Goal: Information Seeking & Learning: Learn about a topic

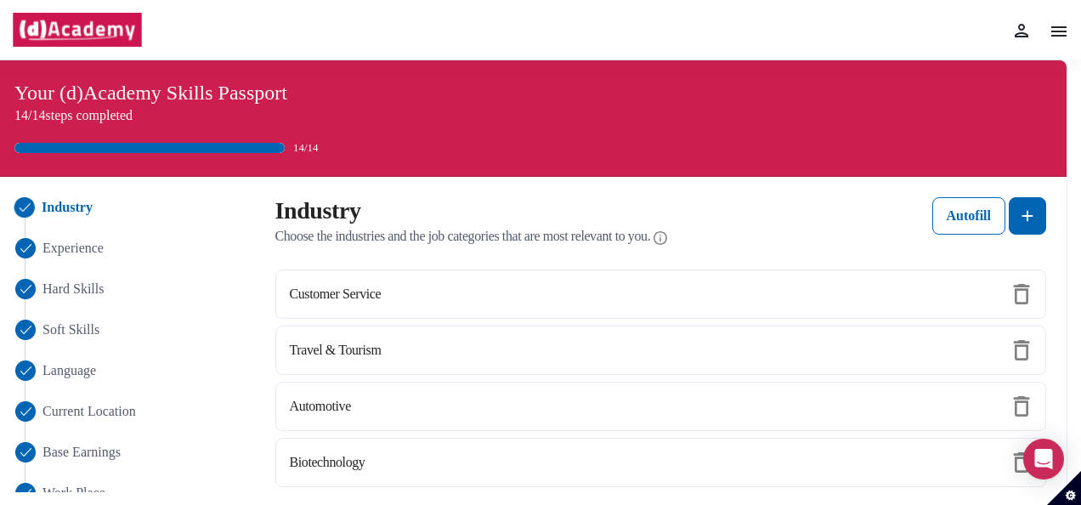
click at [1058, 34] on img at bounding box center [1059, 31] width 20 height 20
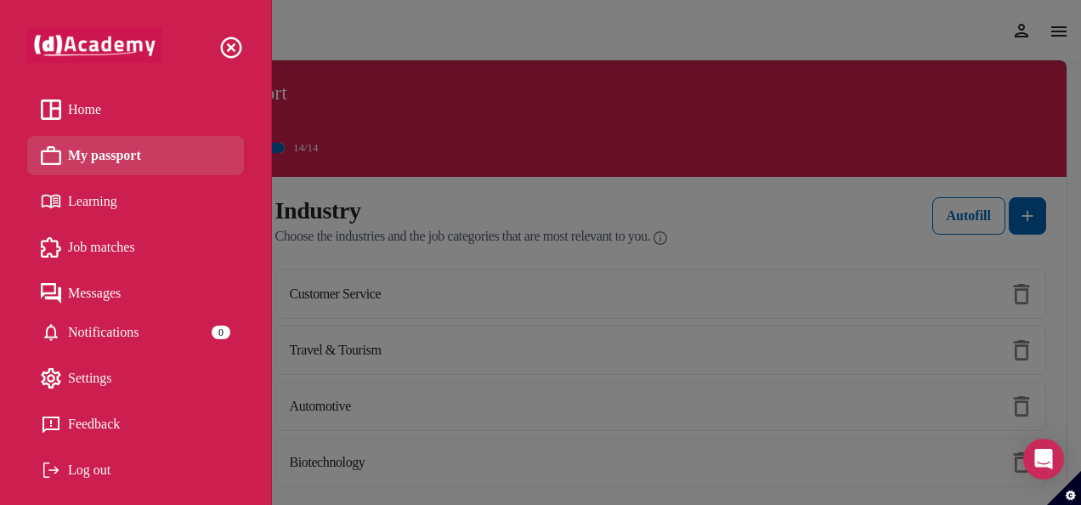
click at [77, 201] on span "Learning" at bounding box center [92, 202] width 49 height 26
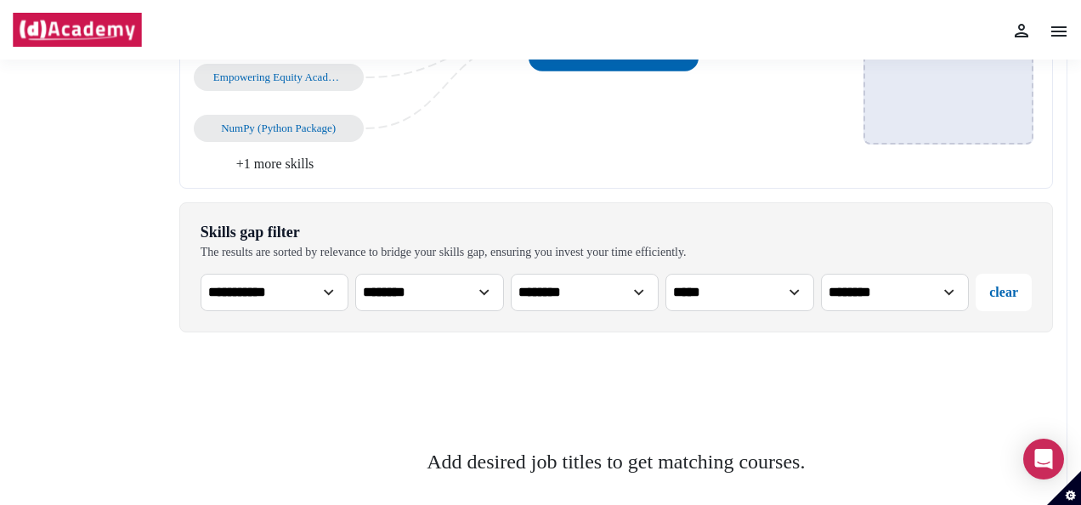
scroll to position [386, 0]
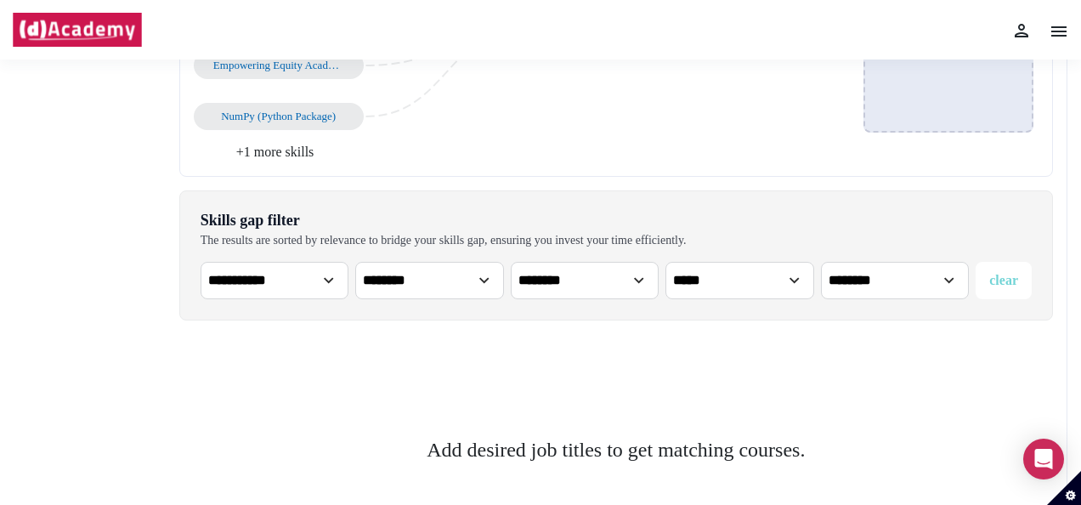
click at [996, 264] on button "clear" at bounding box center [1004, 280] width 56 height 37
click at [299, 273] on select "**********" at bounding box center [275, 280] width 149 height 37
click at [526, 359] on div "Add desired job titles to get matching courses." at bounding box center [616, 460] width 874 height 252
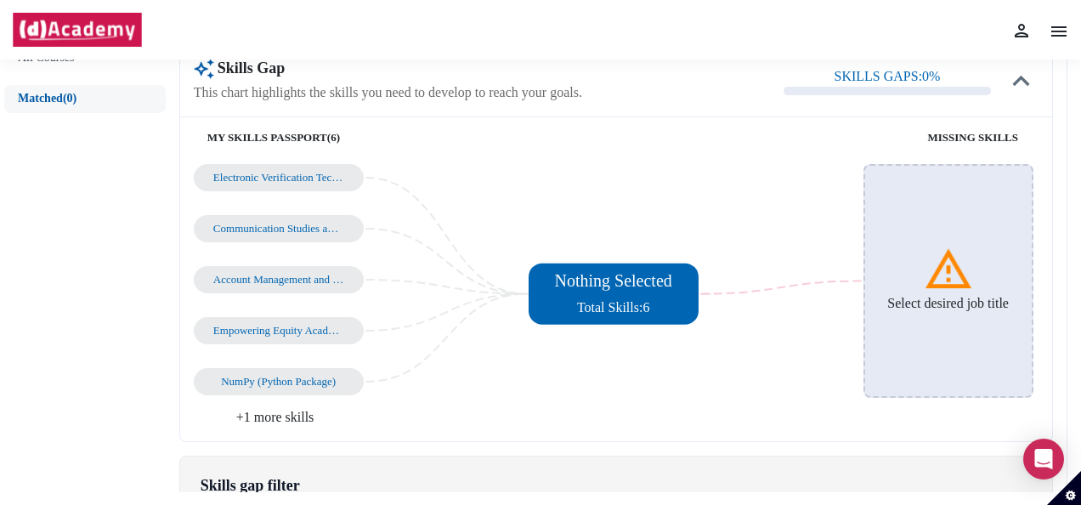
scroll to position [120, 0]
click at [299, 188] on div "Electronic Verification Technologies" at bounding box center [279, 178] width 170 height 27
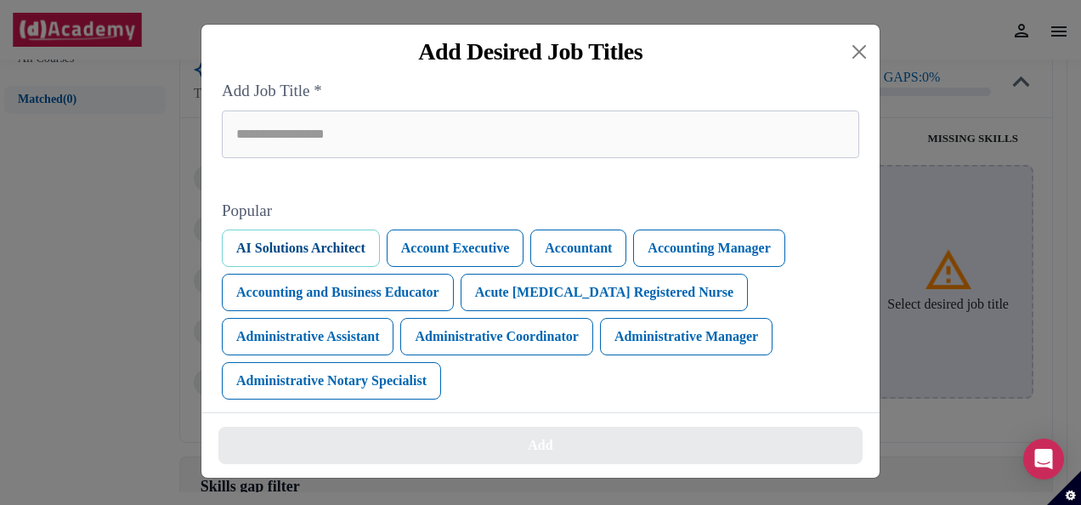
click at [354, 248] on button "AI Solutions Architect" at bounding box center [301, 248] width 158 height 37
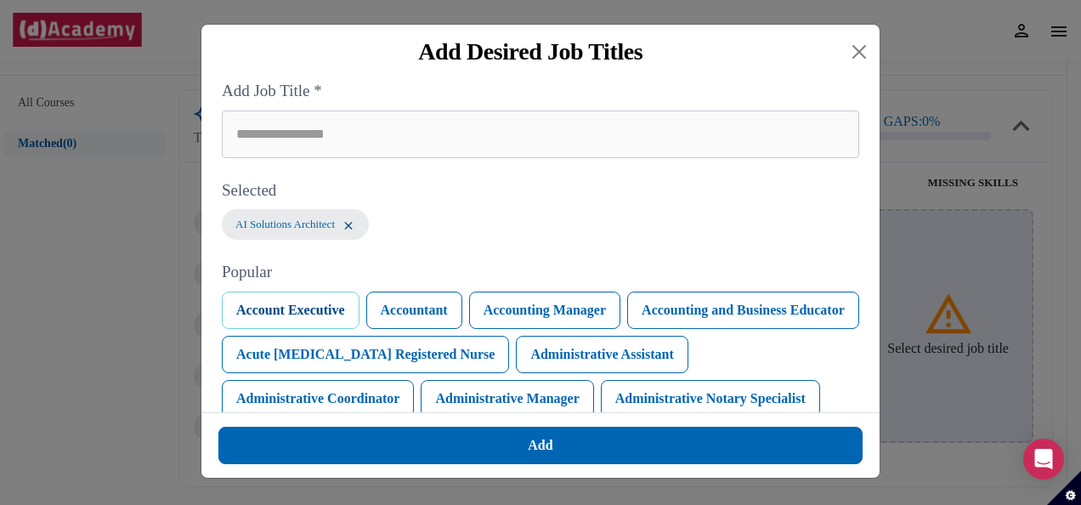
scroll to position [164, 0]
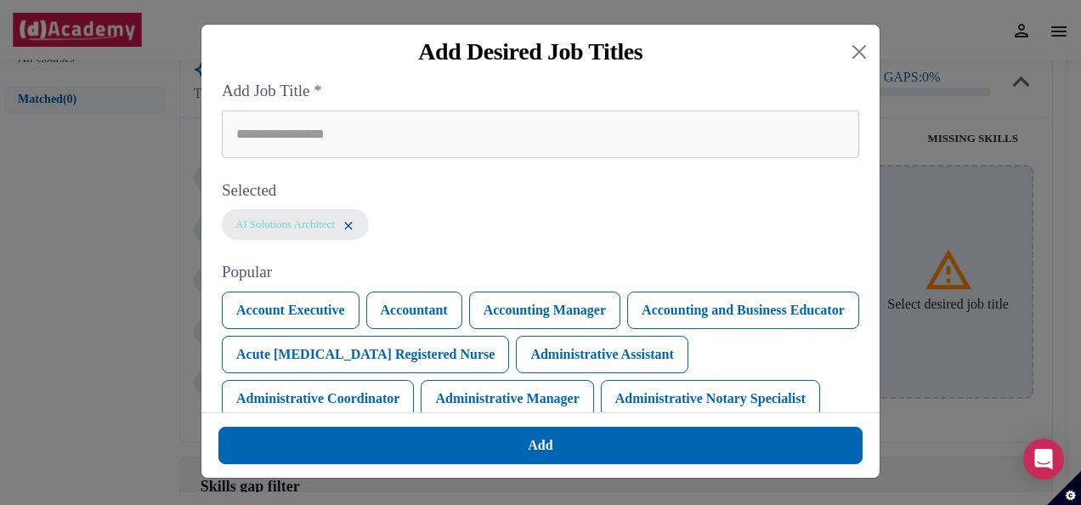
click at [355, 233] on img at bounding box center [349, 225] width 14 height 14
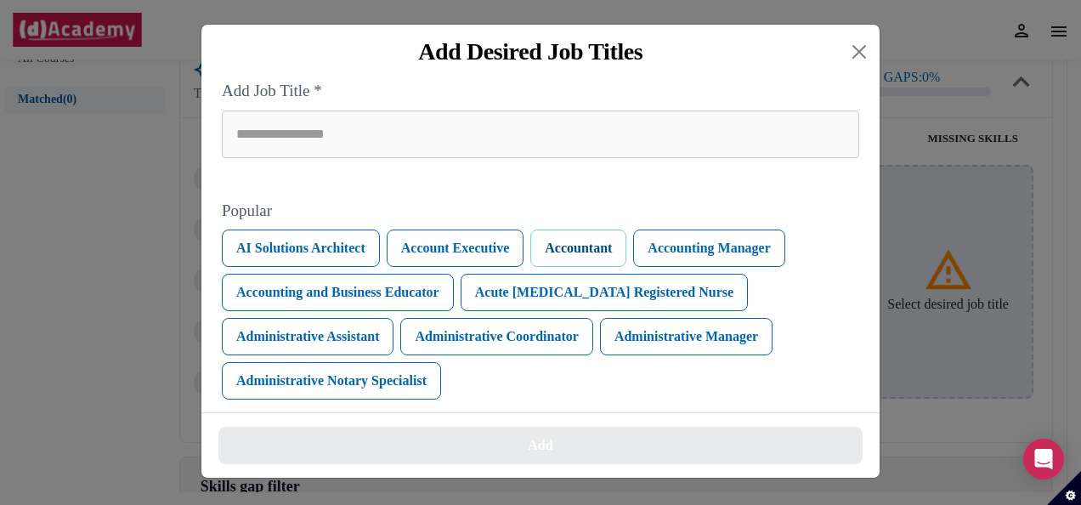
click at [558, 258] on button "Accountant" at bounding box center [578, 248] width 96 height 37
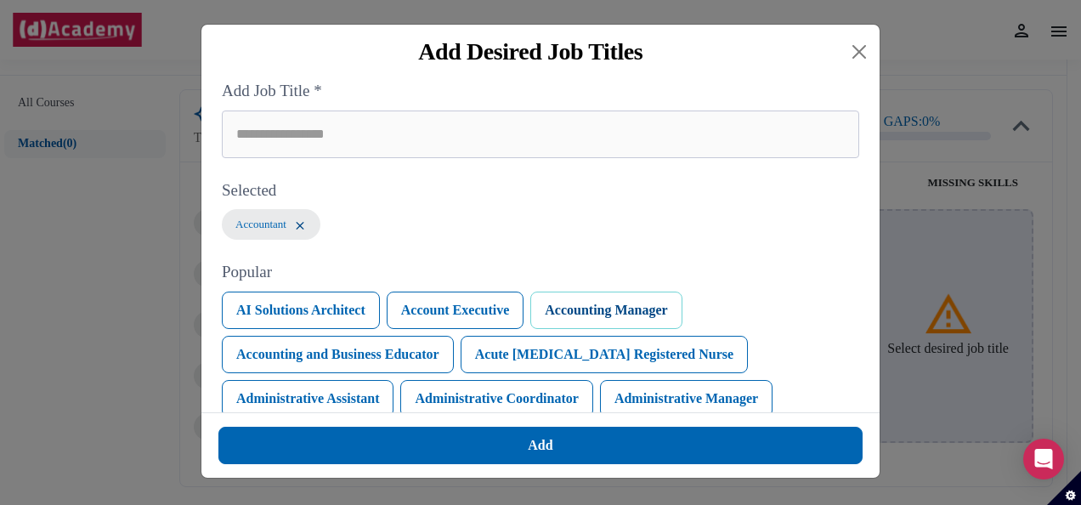
scroll to position [164, 0]
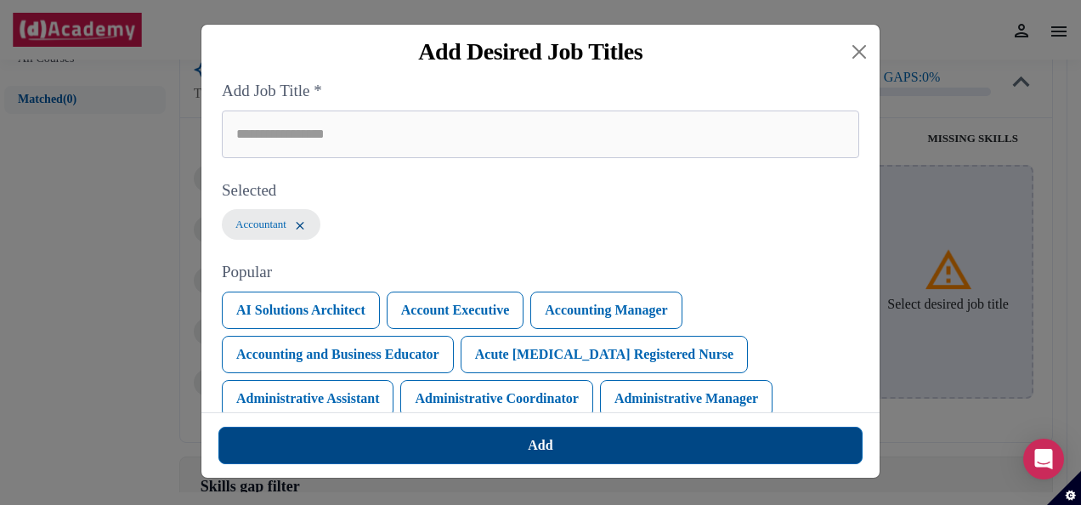
click at [503, 449] on button "Add" at bounding box center [540, 445] width 644 height 37
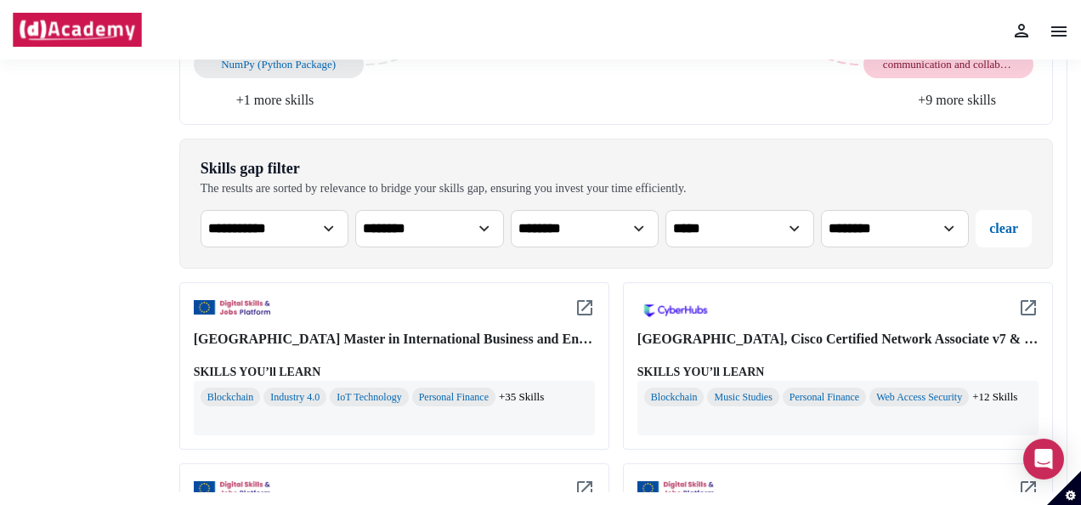
scroll to position [483, 0]
click at [815, 11] on div "Home My passport Learning Job matches Messages Notifications 0 Settings Feedbac…" at bounding box center [541, 30] width 1058 height 60
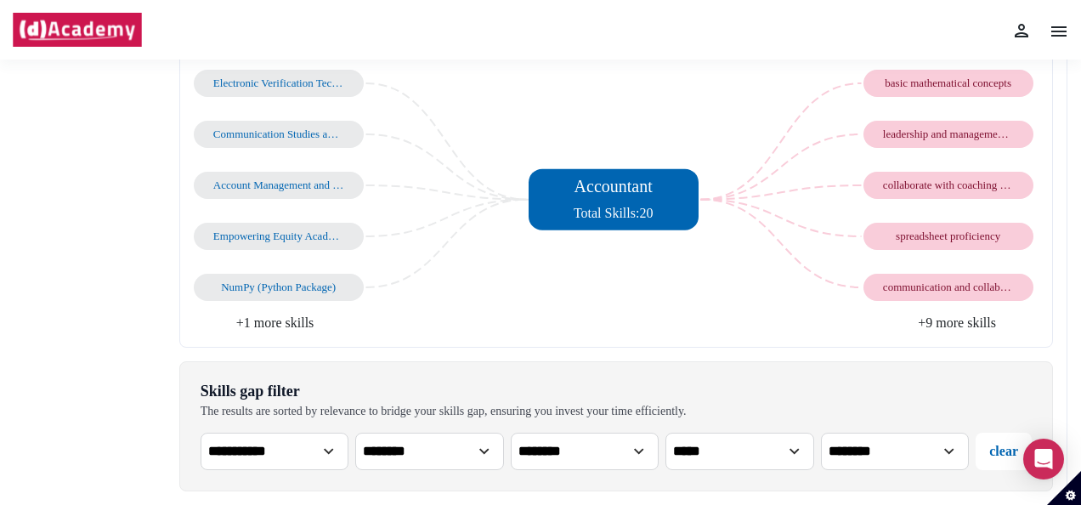
scroll to position [0, 0]
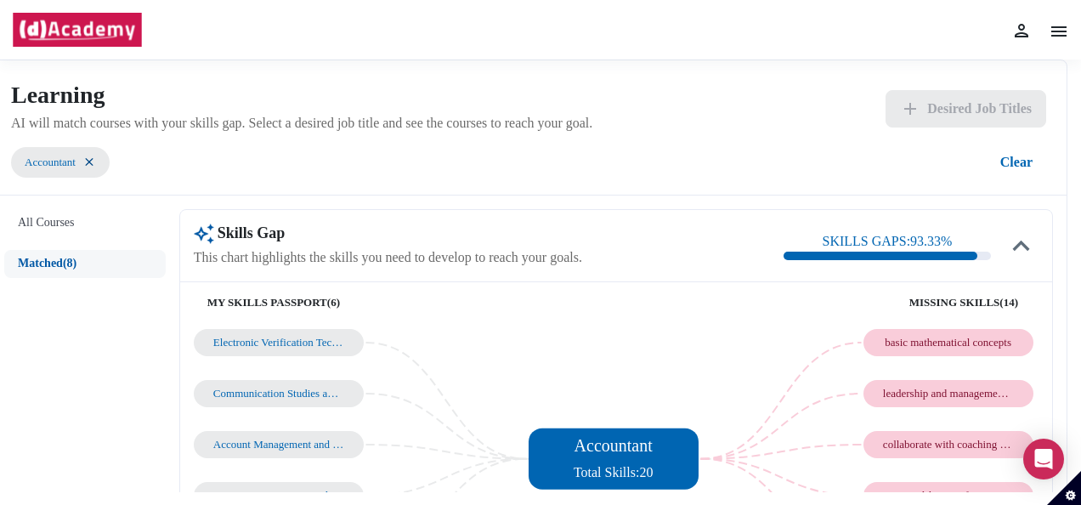
click at [96, 156] on img at bounding box center [89, 162] width 14 height 14
click at [96, 160] on img at bounding box center [89, 162] width 14 height 14
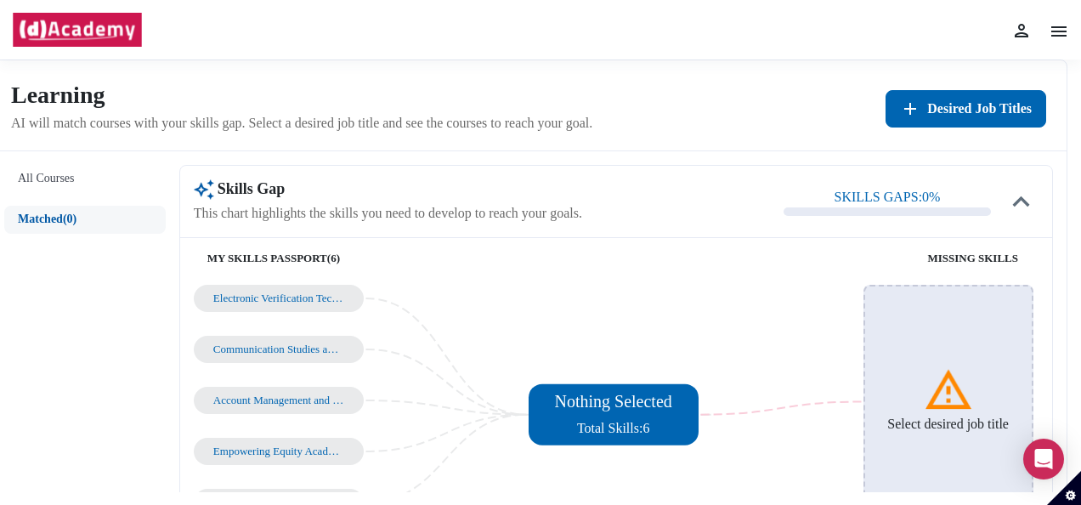
click at [88, 168] on button "All Courses" at bounding box center [85, 179] width 162 height 28
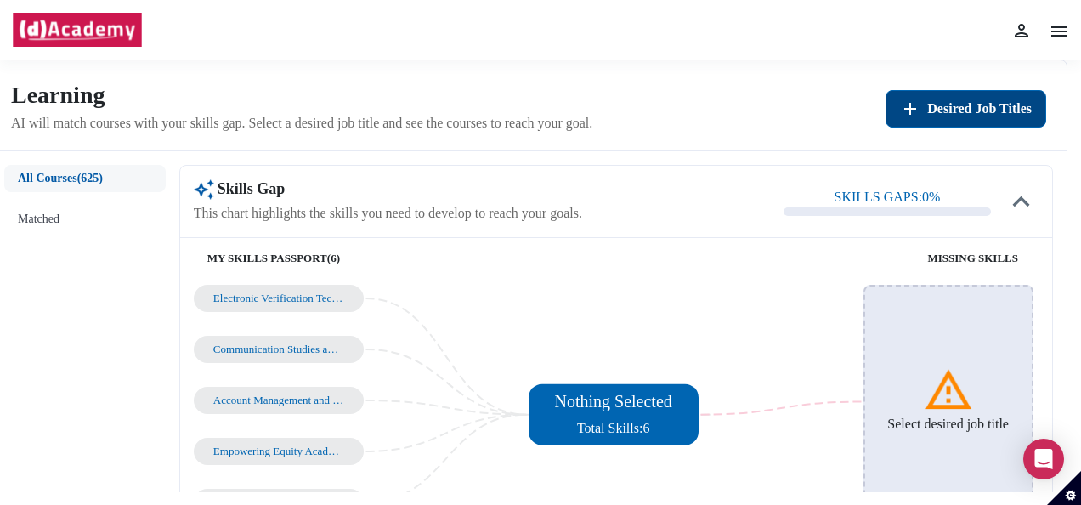
click at [950, 104] on span "Desired Job Titles" at bounding box center [979, 109] width 105 height 20
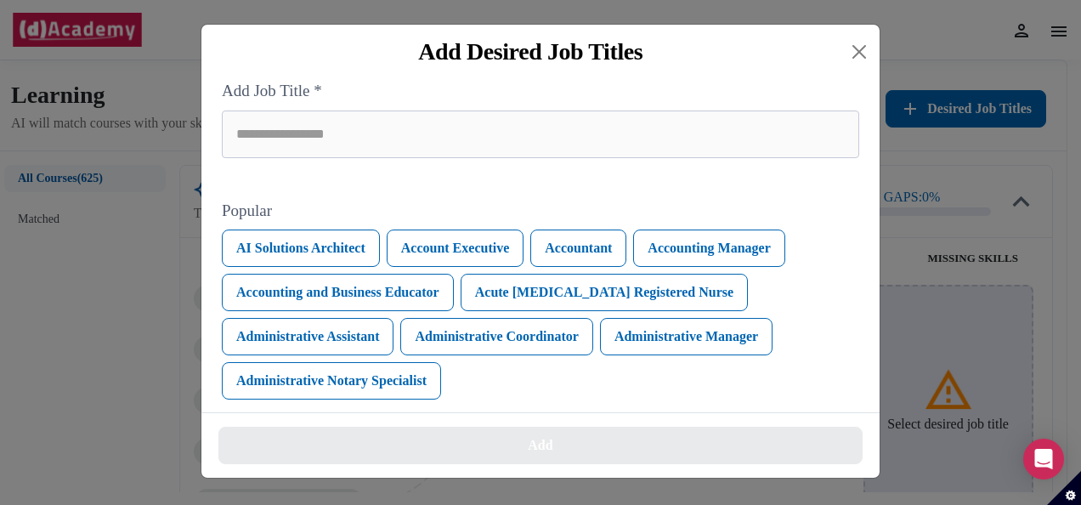
scroll to position [5, 0]
click at [376, 340] on button "Administrative Assistant" at bounding box center [308, 335] width 172 height 37
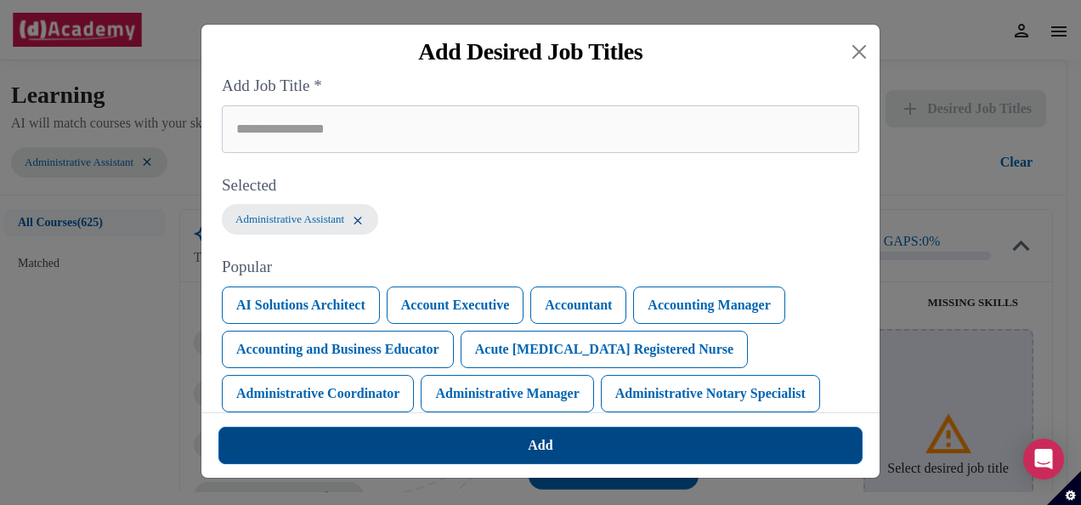
click at [476, 440] on button "Add" at bounding box center [540, 445] width 644 height 37
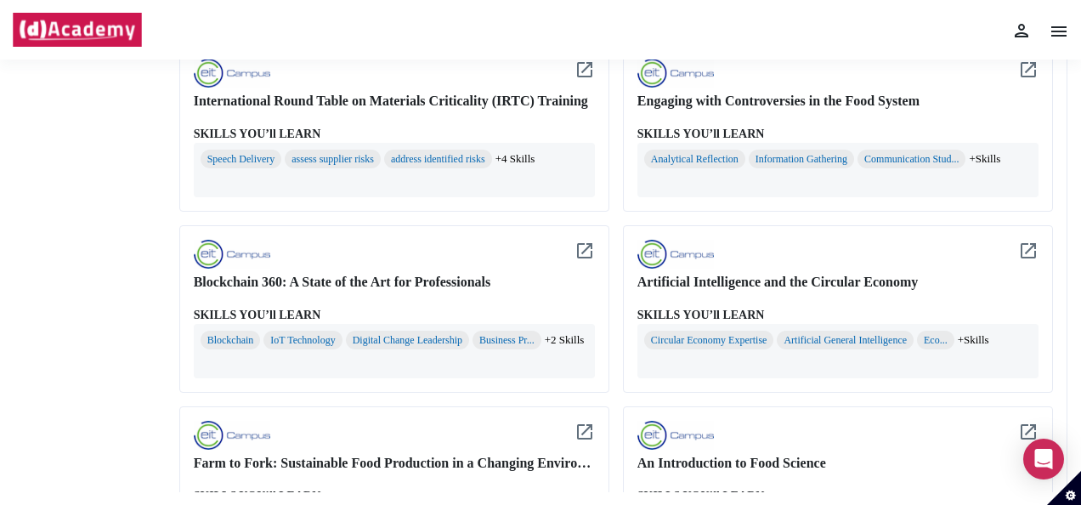
scroll to position [721, 0]
